Goal: Use online tool/utility: Utilize a website feature to perform a specific function

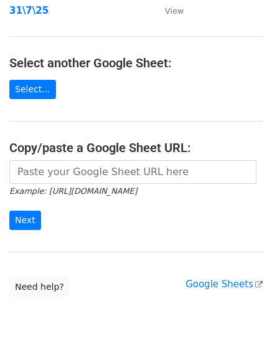
scroll to position [207, 0]
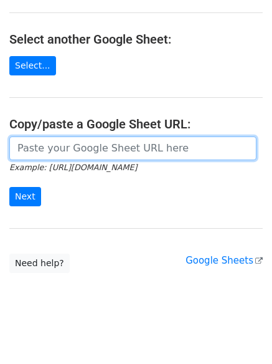
click at [101, 150] on input "url" at bounding box center [132, 148] width 247 height 24
paste input "https://docs.google.com/spreadsheets/d/1z9sxmSPTZQyQgg_vJeRpO7pMayNt4xsrhjLoPvv…"
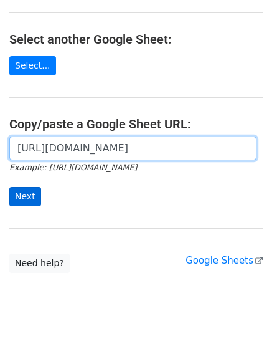
type input "https://docs.google.com/spreadsheets/d/1z9sxmSPTZQyQgg_vJeRpO7pMayNt4xsrhjLoPvv…"
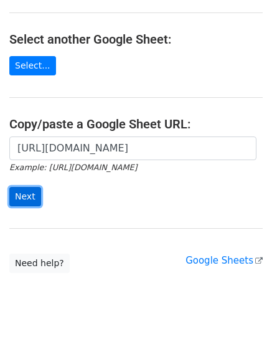
click at [27, 192] on input "Next" at bounding box center [25, 196] width 32 height 19
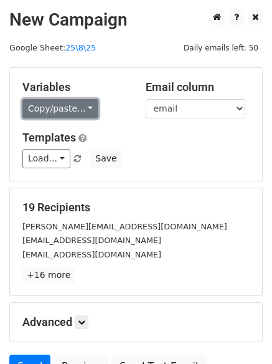
click at [67, 104] on link "Copy/paste..." at bounding box center [60, 108] width 76 height 19
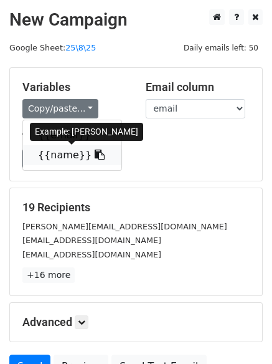
click at [60, 159] on link "{{name}}" at bounding box center [72, 155] width 98 height 20
